Goal: Task Accomplishment & Management: Complete application form

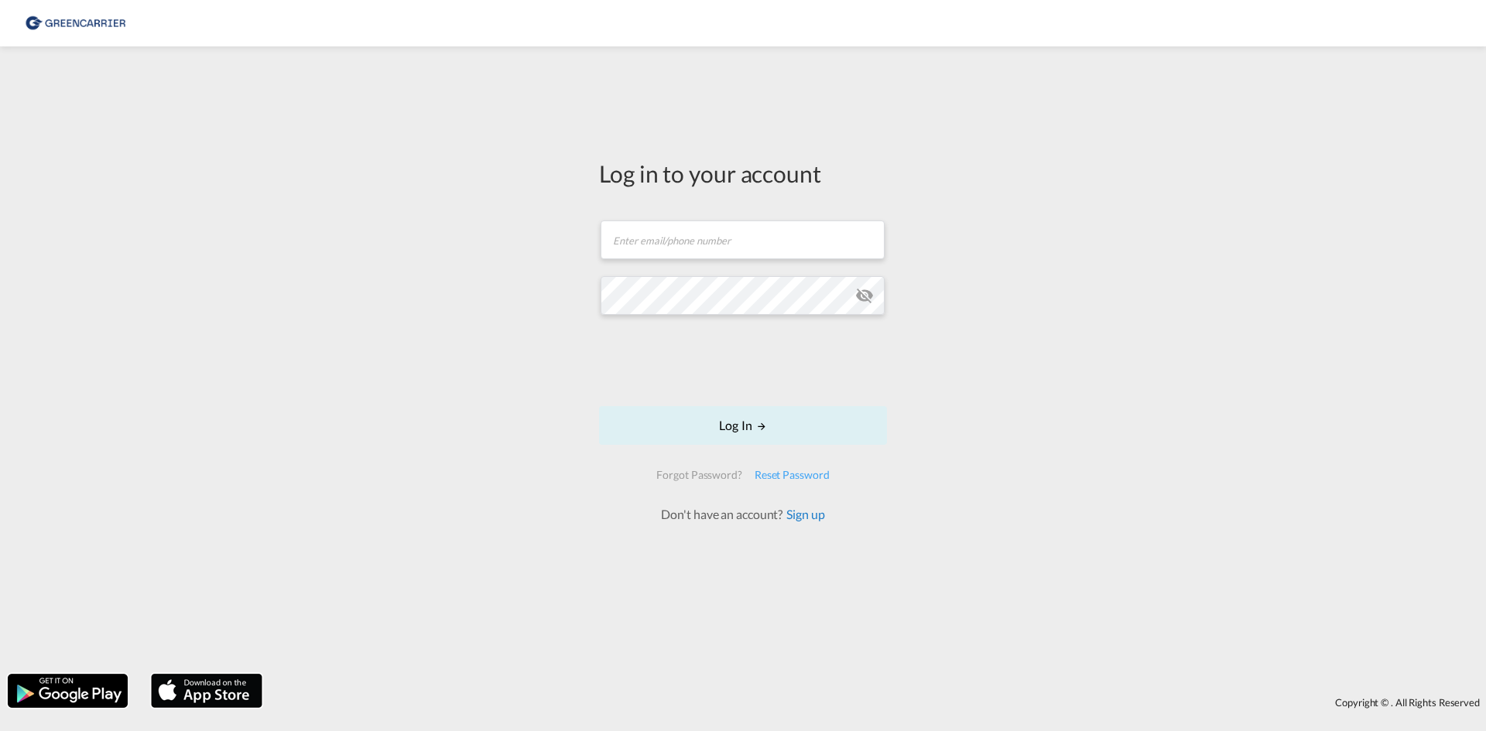
click at [813, 514] on link "Sign up" at bounding box center [803, 514] width 42 height 15
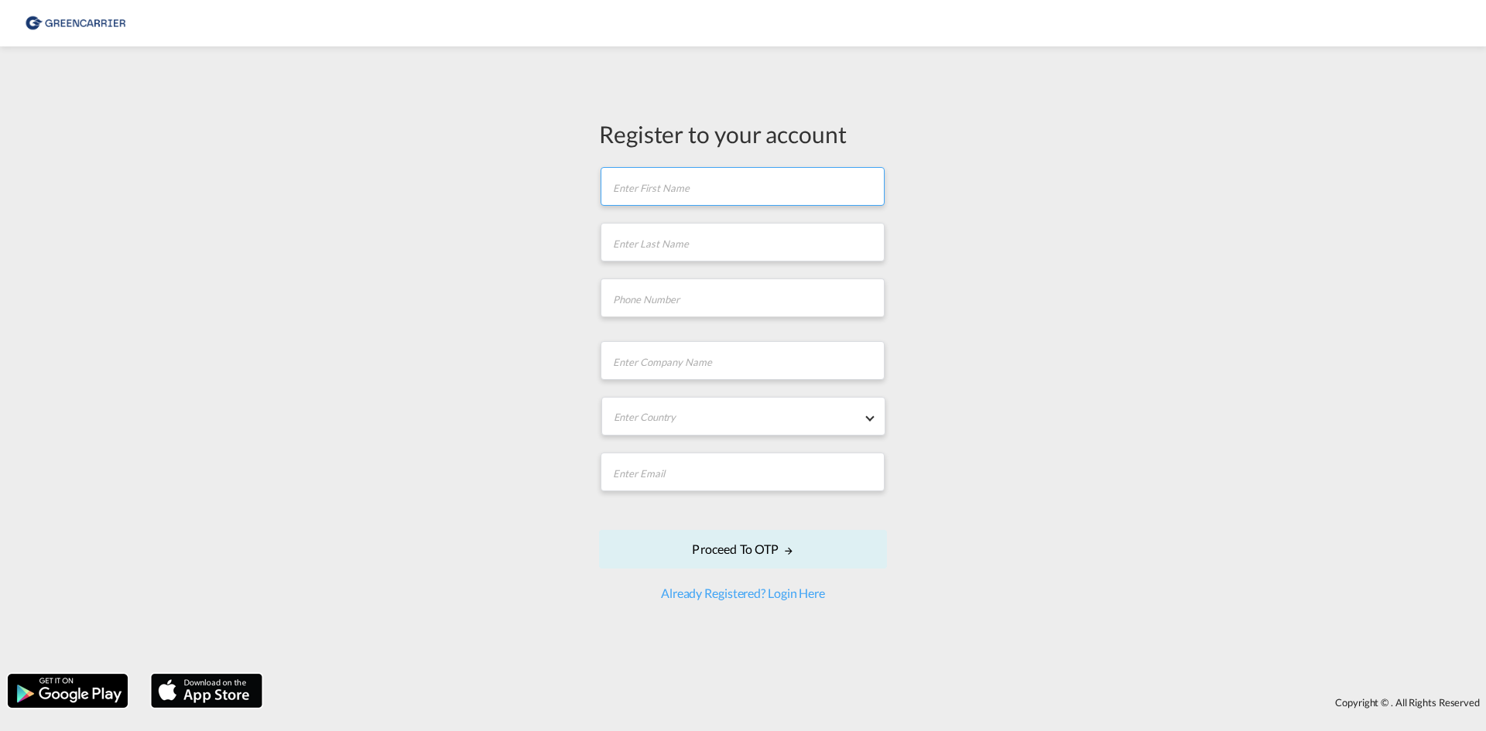
click at [766, 185] on input "text" at bounding box center [743, 186] width 284 height 39
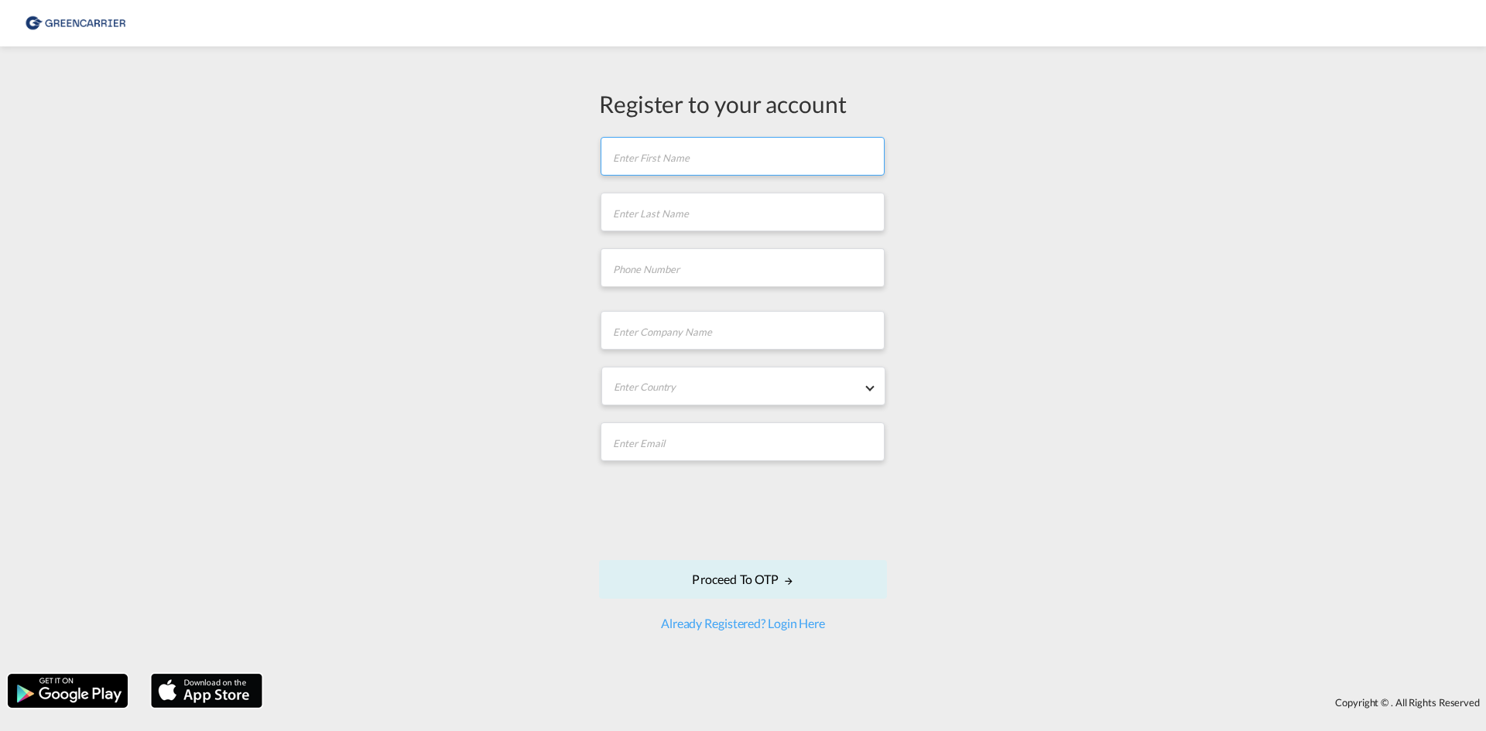
click at [755, 169] on input "text" at bounding box center [743, 156] width 284 height 39
type input "A"
type input "Alina"
type input "Kreiensiek"
click at [694, 282] on input "tel" at bounding box center [743, 267] width 284 height 39
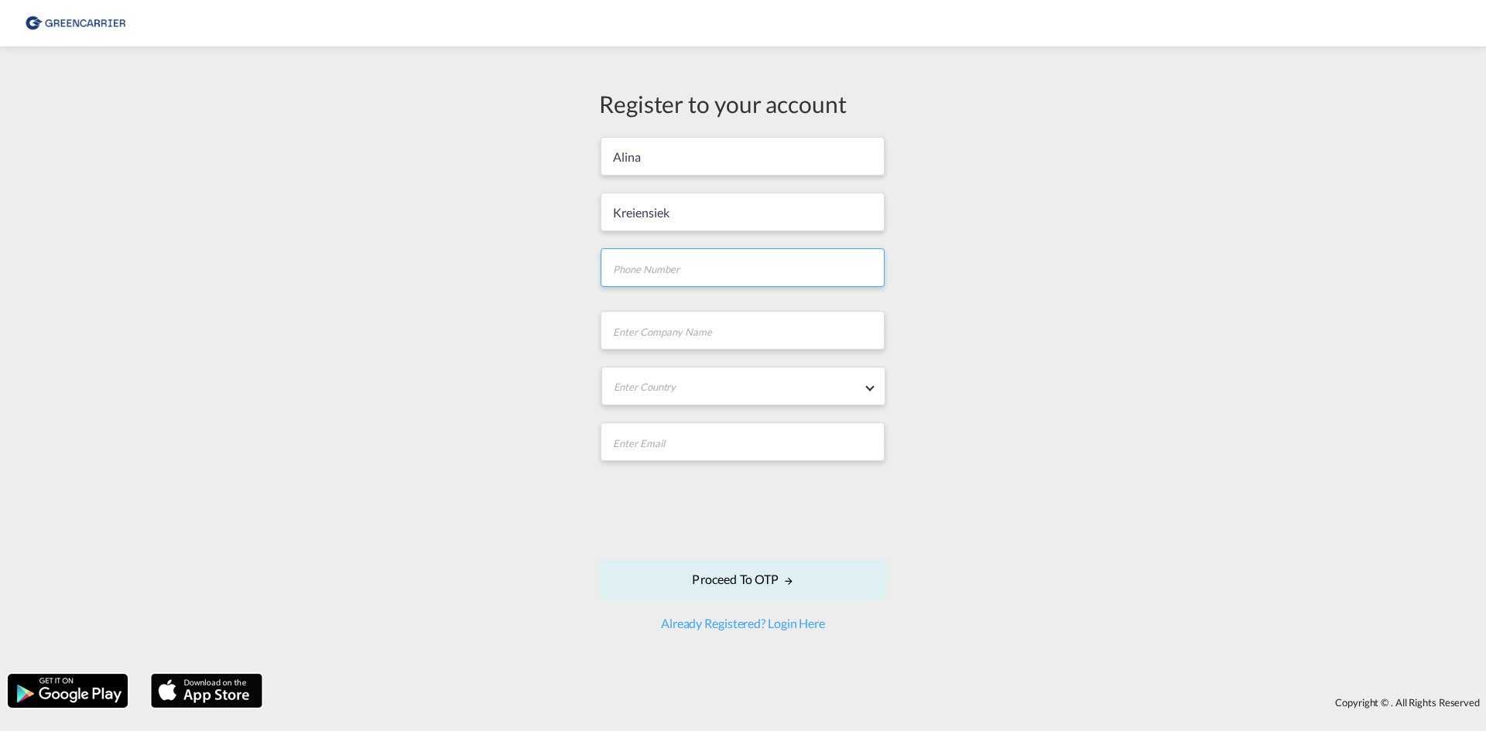
paste input "+49-421-3605-2048"
type input "+49-421-3605-2048"
click at [700, 330] on input "text" at bounding box center [743, 330] width 284 height 39
type input "Kuehne + Nagel"
type input "[EMAIL_ADDRESS][PERSON_NAME][DOMAIN_NAME]"
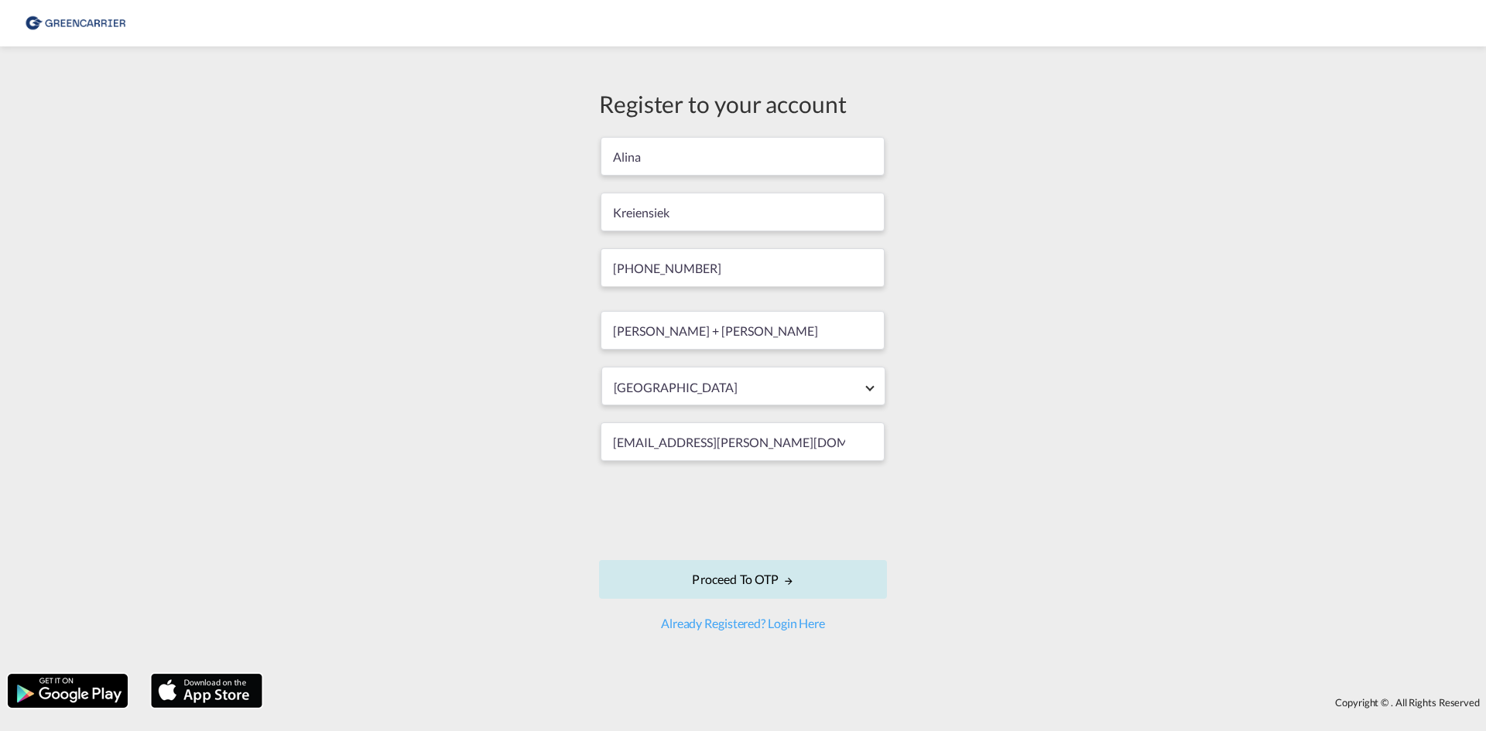
click at [820, 574] on button "Proceed to OTP" at bounding box center [743, 579] width 288 height 39
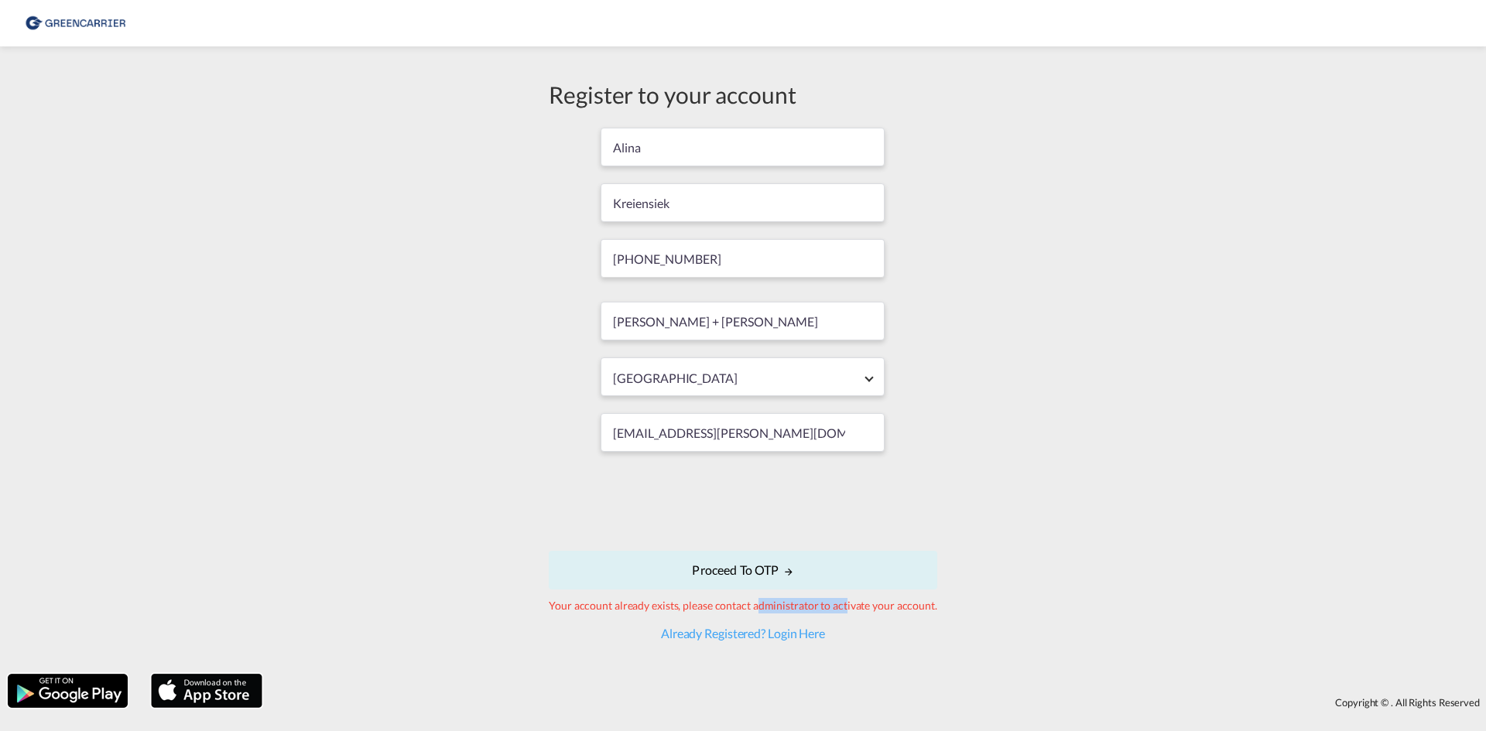
drag, startPoint x: 759, startPoint y: 608, endPoint x: 863, endPoint y: 594, distance: 105.4
click at [848, 605] on div "Your account already exists, please contact administrator to activate your acco…" at bounding box center [743, 605] width 389 height 15
drag, startPoint x: 603, startPoint y: 109, endPoint x: 742, endPoint y: 110, distance: 139.3
click at [742, 110] on div "Register to your account" at bounding box center [743, 94] width 389 height 33
drag, startPoint x: 667, startPoint y: 151, endPoint x: 595, endPoint y: 158, distance: 72.3
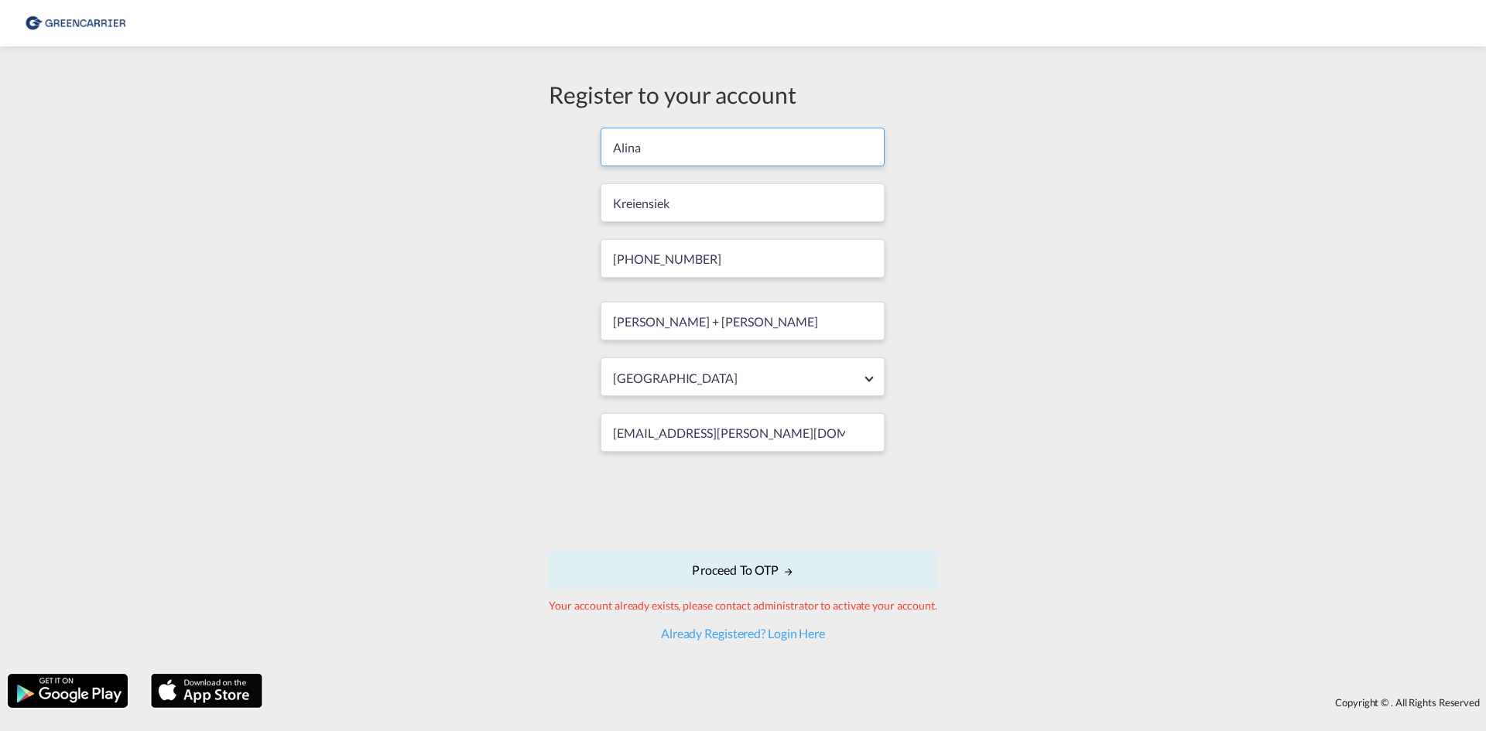
click at [595, 158] on form "Alina Kreiensiek +49-421-3605-2048 Kuehne + Nagel Germany Afghanistan Albania A…" at bounding box center [743, 384] width 389 height 516
type input "Hendrik"
type input "Wolke"
click at [699, 431] on input "[EMAIL_ADDRESS][PERSON_NAME][DOMAIN_NAME]" at bounding box center [743, 432] width 284 height 39
drag, startPoint x: 694, startPoint y: 431, endPoint x: 463, endPoint y: 431, distance: 231.4
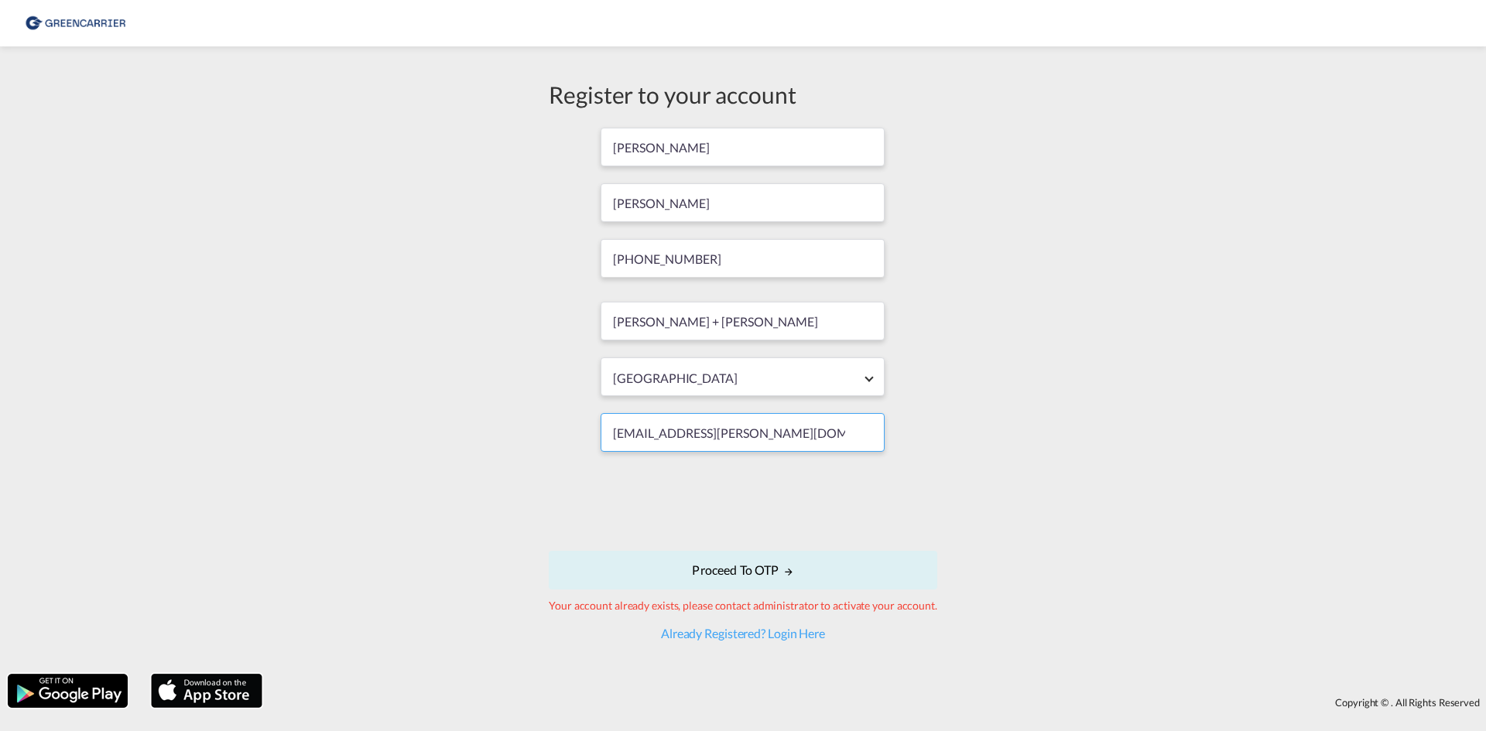
click at [463, 431] on div "Register to your account Hendrik Wolke +49-421-3605-2048 Kuehne + Nagel Germany…" at bounding box center [743, 360] width 1486 height 612
type input "hendrik.wolke@kuehne-nagel.com"
click at [837, 561] on button "Proceed to OTP" at bounding box center [743, 570] width 389 height 39
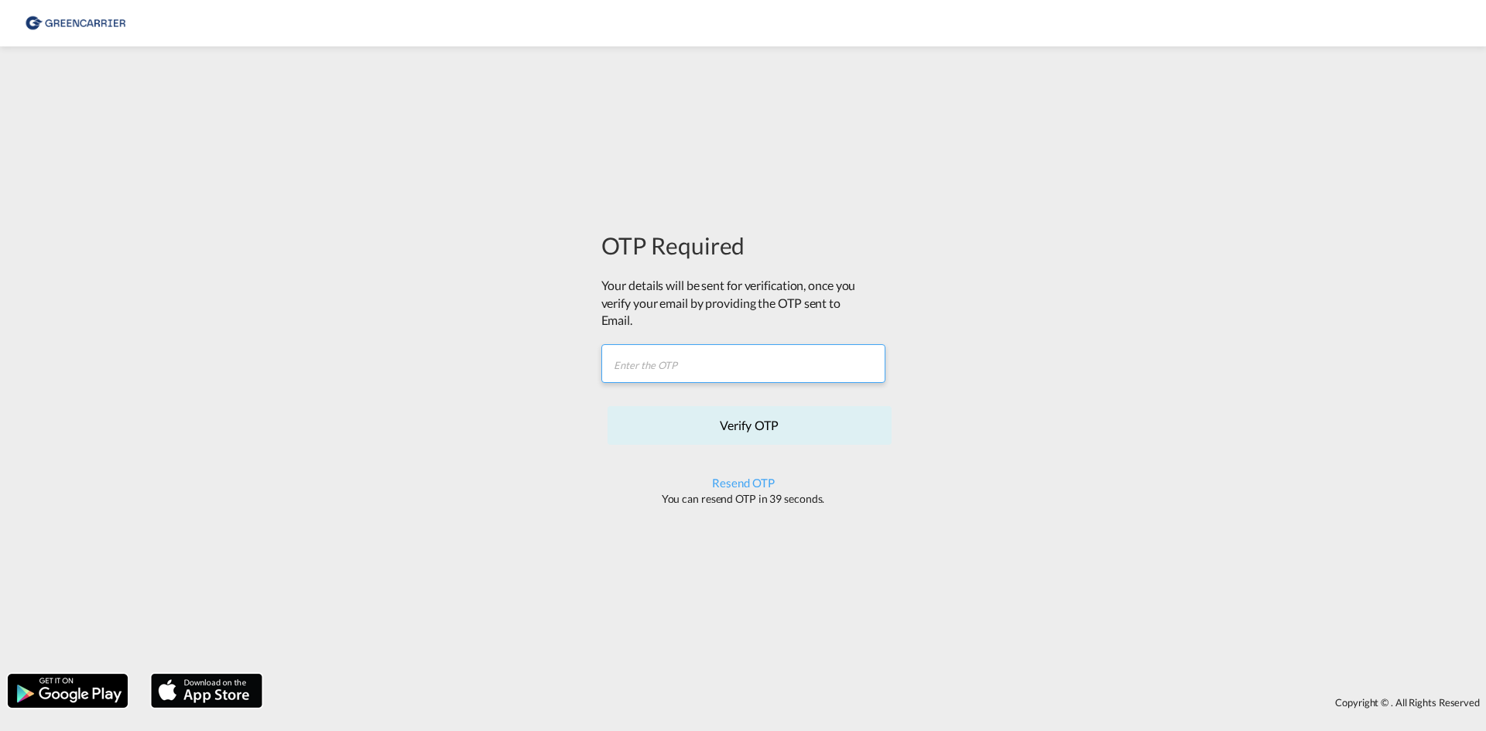
click at [737, 346] on input "text" at bounding box center [743, 363] width 284 height 39
type input "31E1CZ"
click at [786, 413] on button "Verify OTP" at bounding box center [750, 425] width 284 height 39
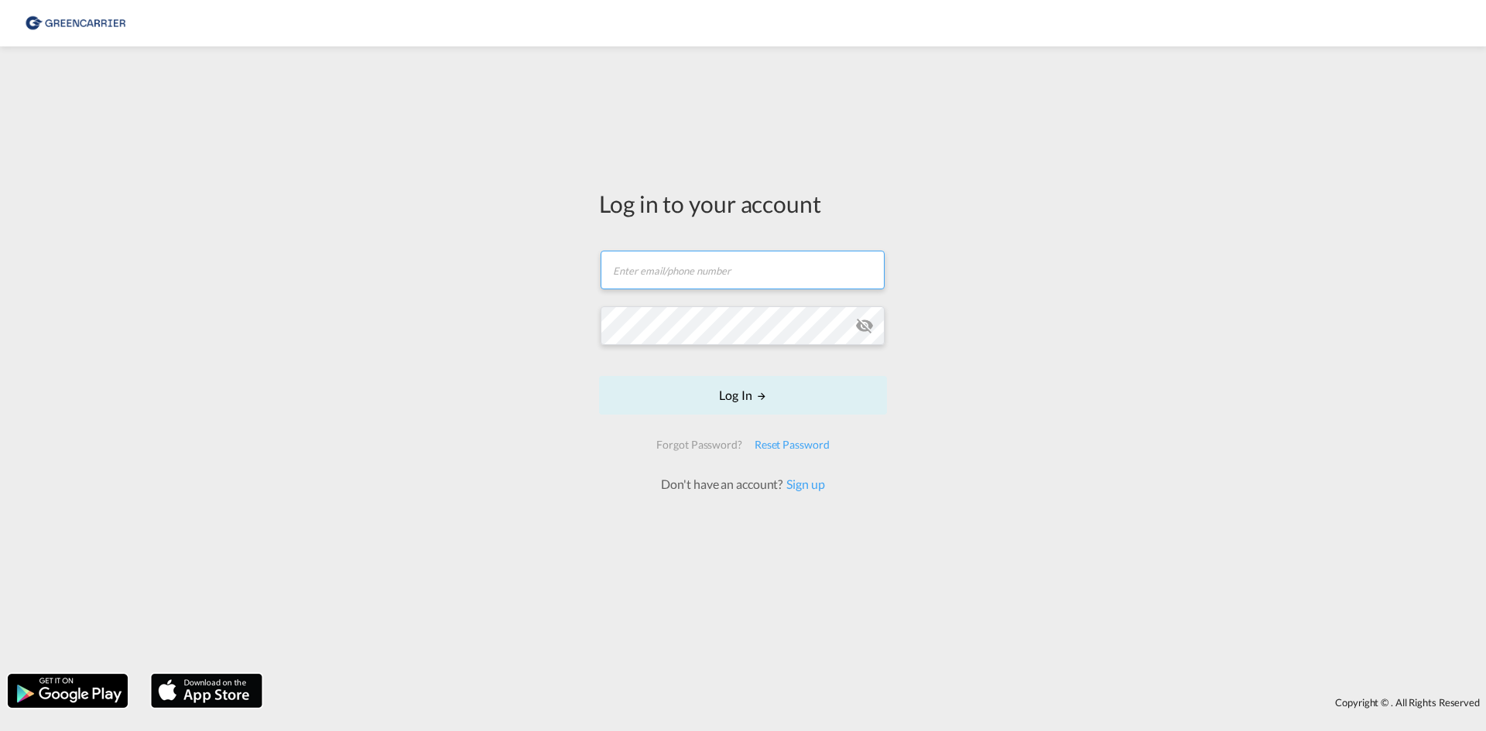
click at [619, 283] on input "text" at bounding box center [743, 270] width 284 height 39
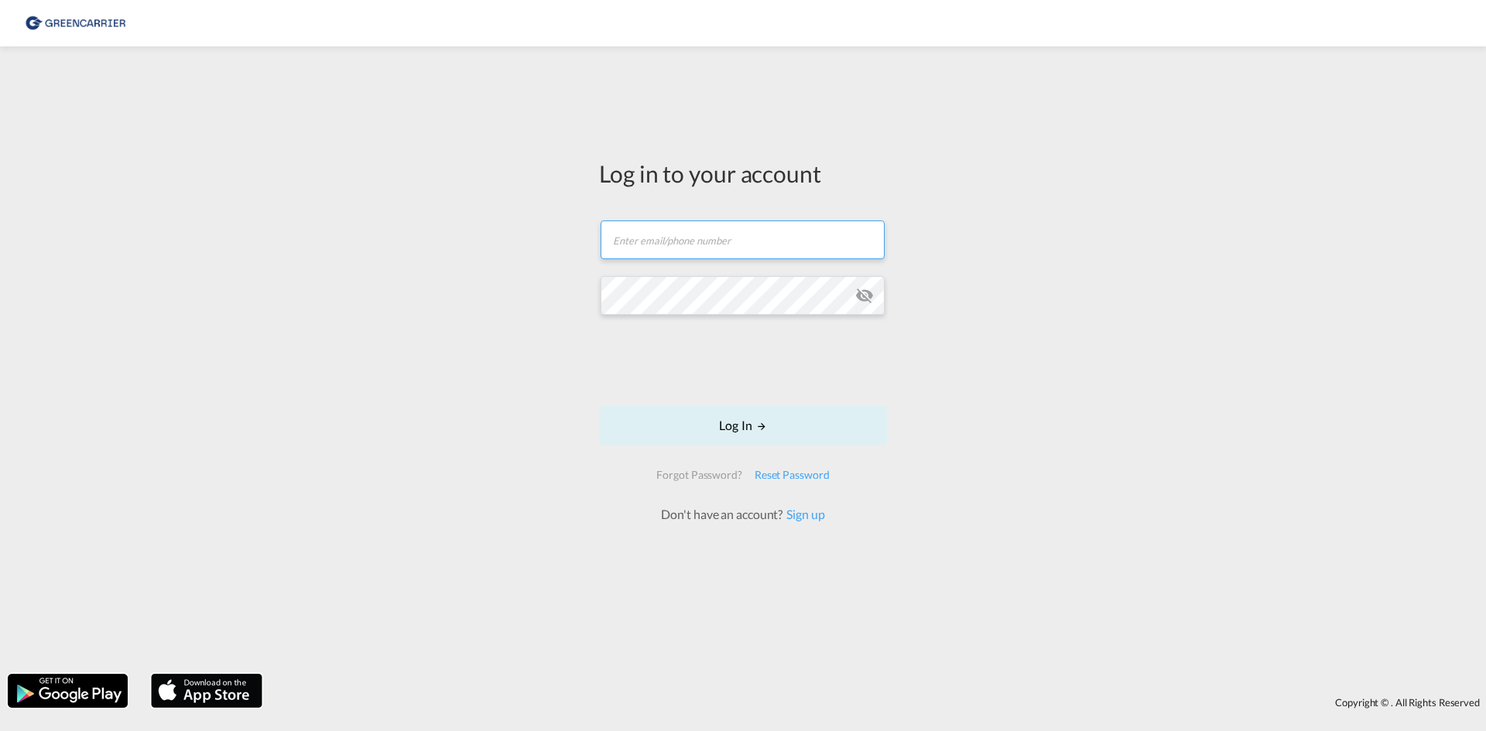
type input "[EMAIL_ADDRESS][PERSON_NAME][DOMAIN_NAME]"
click at [727, 417] on button "Log In" at bounding box center [743, 425] width 288 height 39
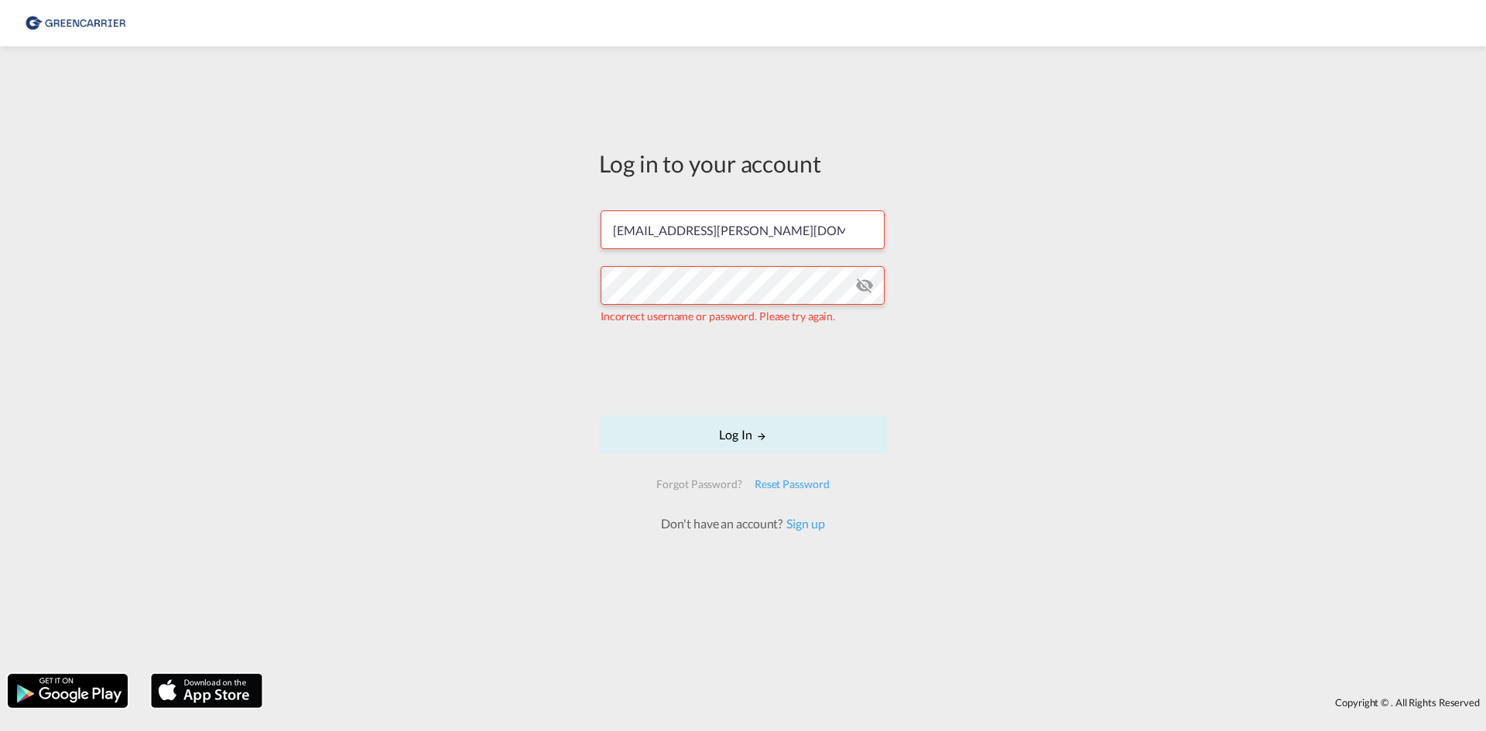
click at [868, 292] on md-icon "icon-eye-off" at bounding box center [864, 285] width 19 height 19
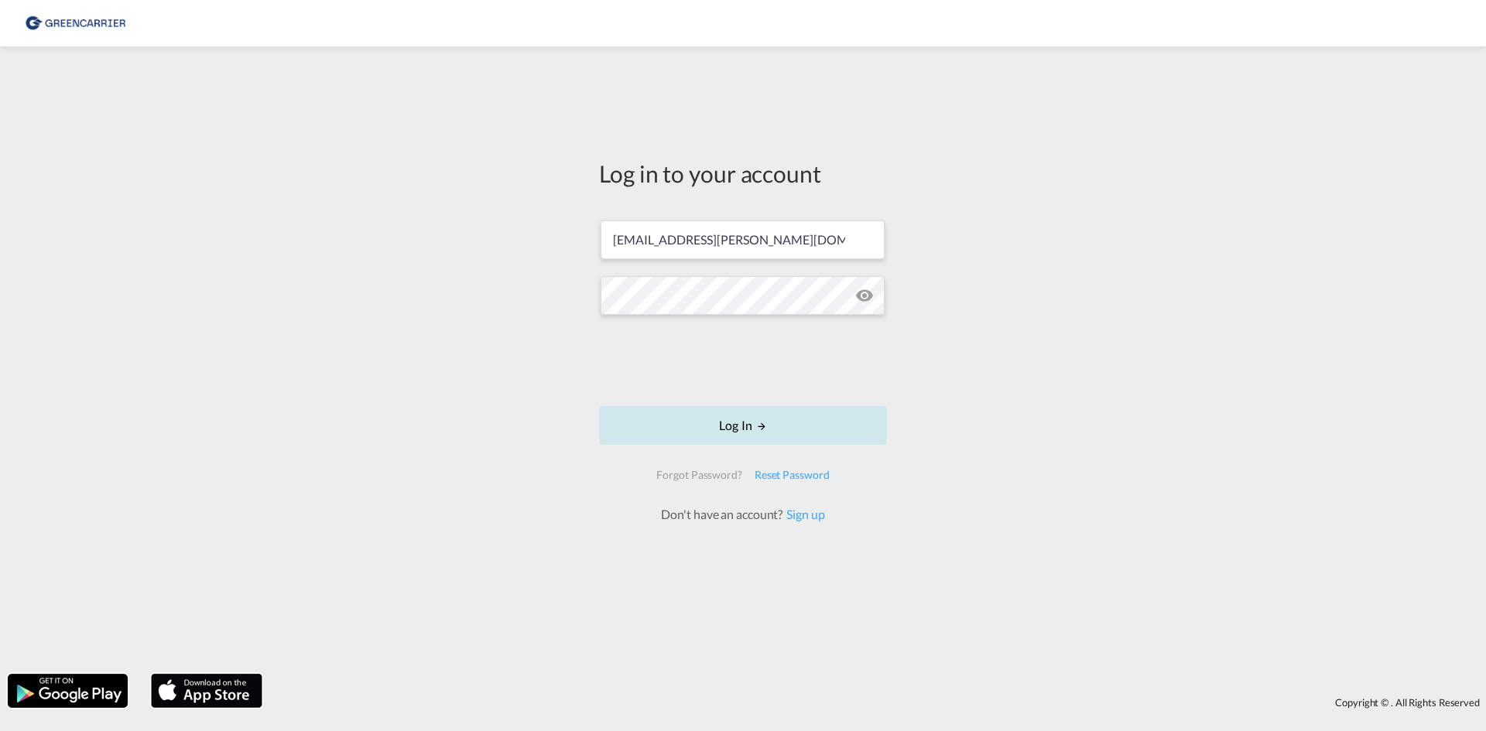
click at [812, 440] on button "Log In" at bounding box center [743, 425] width 288 height 39
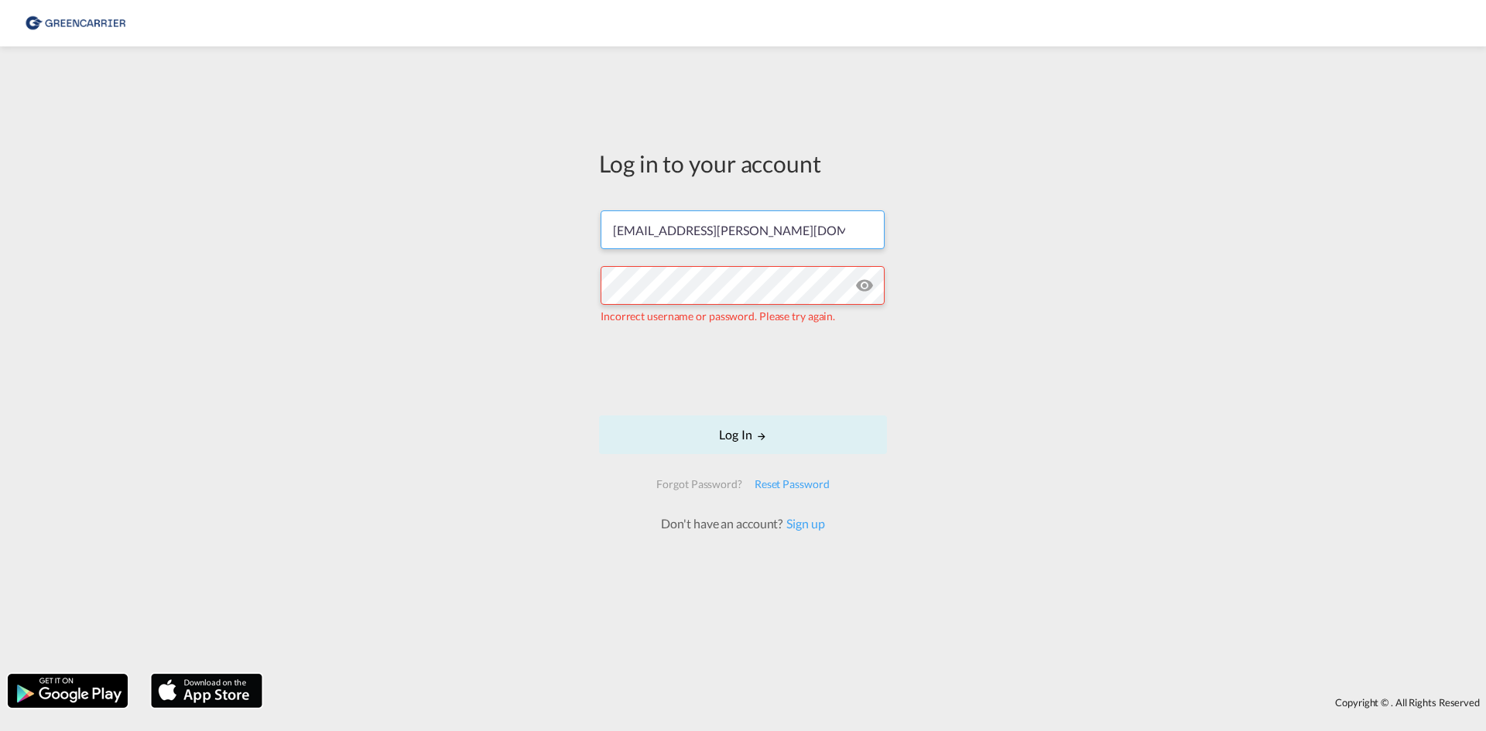
drag, startPoint x: 514, startPoint y: 270, endPoint x: 457, endPoint y: 254, distance: 58.8
click at [468, 276] on div "Log in to your account [PERSON_NAME][EMAIL_ADDRESS][PERSON_NAME][DOMAIN_NAME] I…" at bounding box center [743, 360] width 1486 height 612
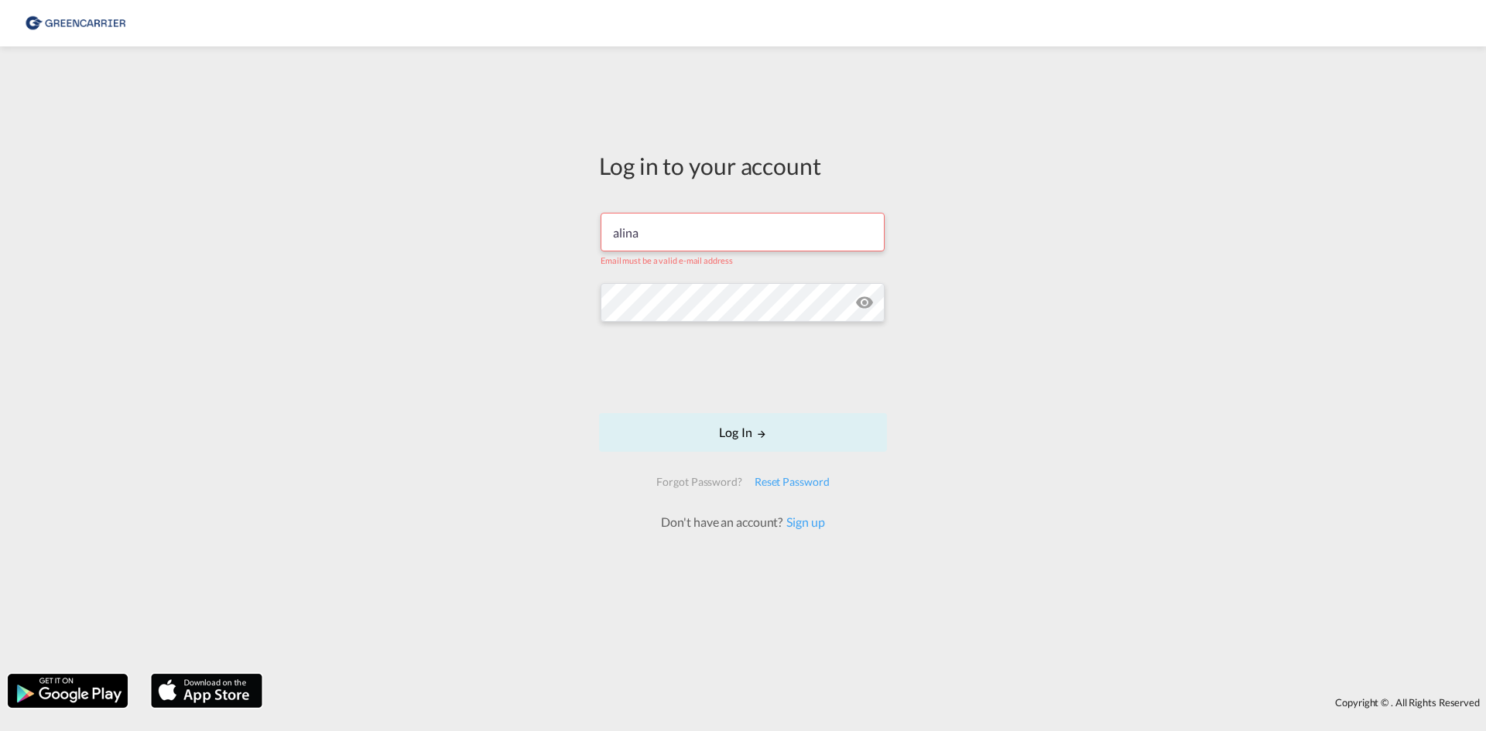
type input "[EMAIL_ADDRESS][PERSON_NAME][DOMAIN_NAME]"
